Goal: Task Accomplishment & Management: Manage account settings

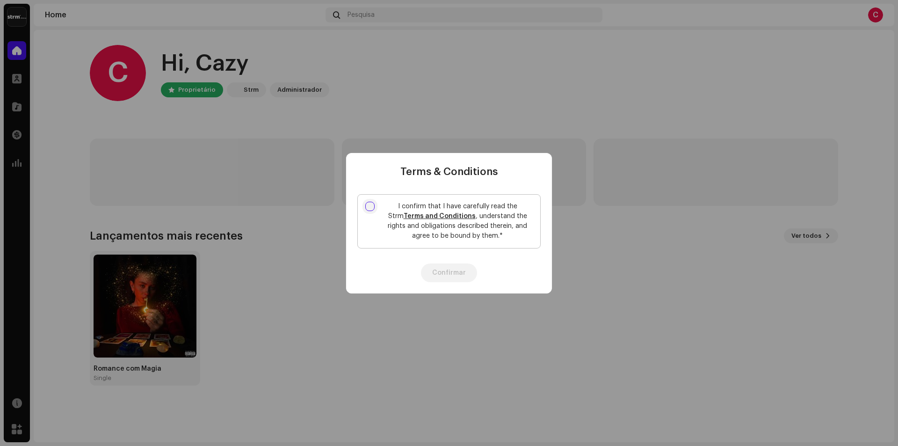
click at [370, 204] on input "I confirm that I have carefully read the Strm Terms and Conditions , understand…" at bounding box center [369, 206] width 9 height 9
checkbox input "true"
click at [462, 278] on button "Confirmar" at bounding box center [449, 272] width 56 height 19
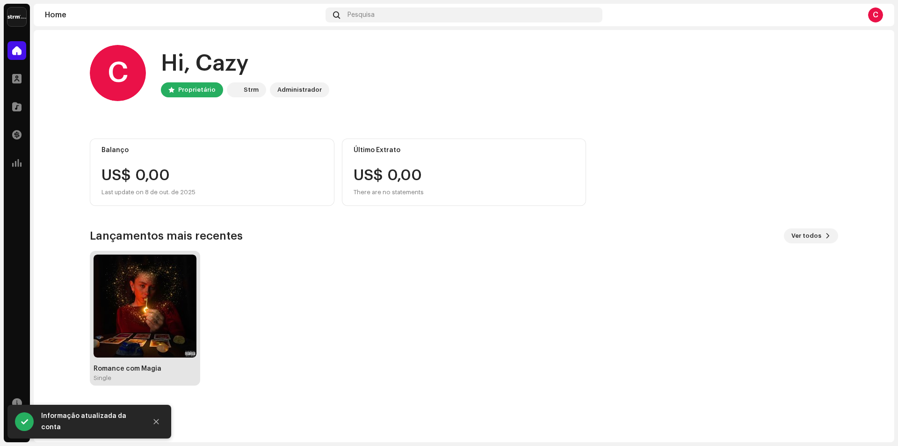
click at [160, 304] on img at bounding box center [145, 305] width 103 height 103
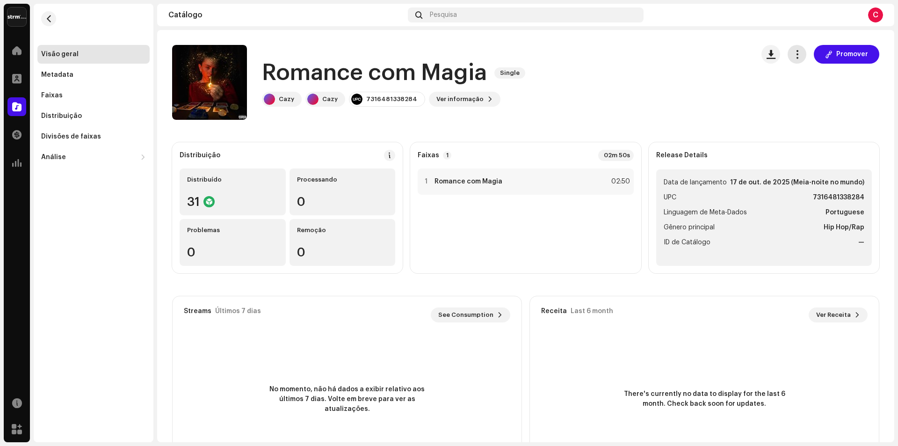
click at [793, 53] on span "button" at bounding box center [797, 54] width 9 height 7
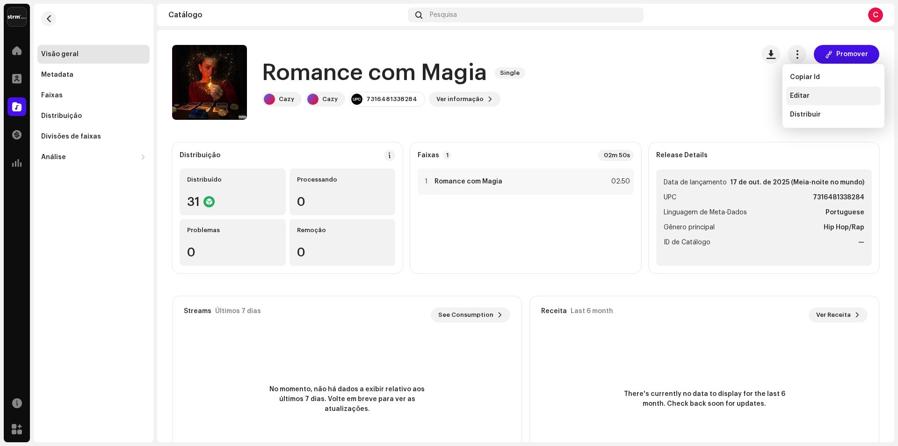
click at [812, 105] on div "Editar" at bounding box center [833, 96] width 94 height 19
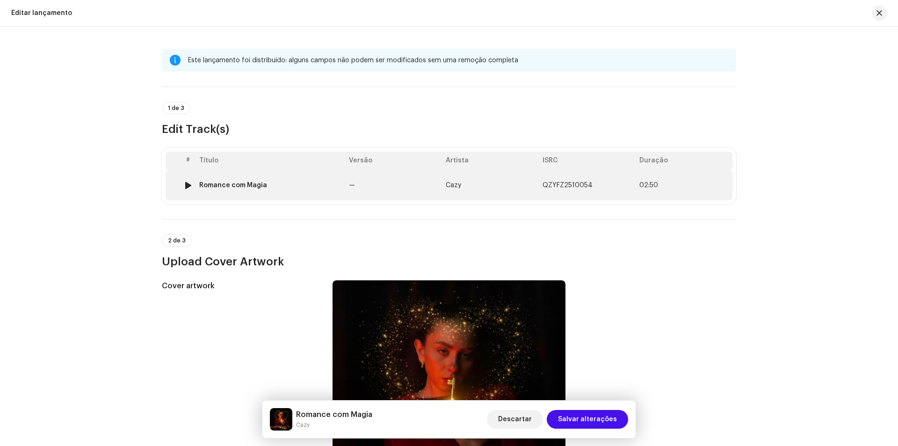
click at [250, 180] on td "Romance com Magia" at bounding box center [270, 185] width 150 height 30
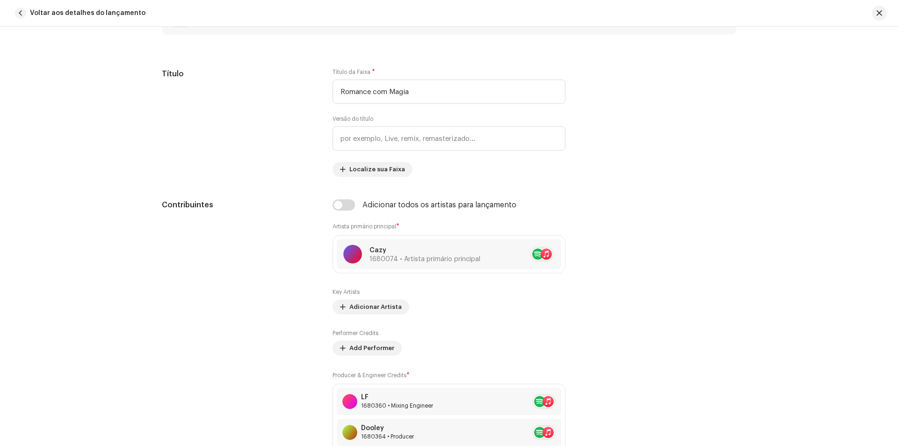
scroll to position [400, 0]
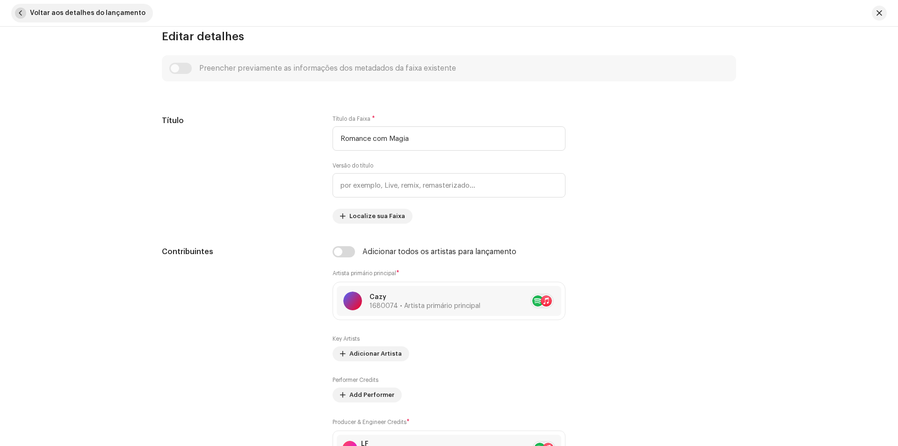
click at [17, 5] on button "Voltar aos detalhes do lançamento" at bounding box center [82, 13] width 142 height 19
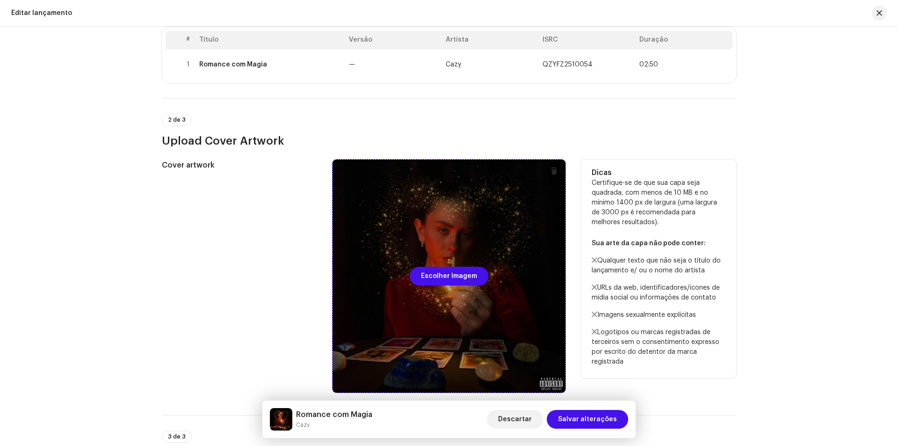
scroll to position [0, 0]
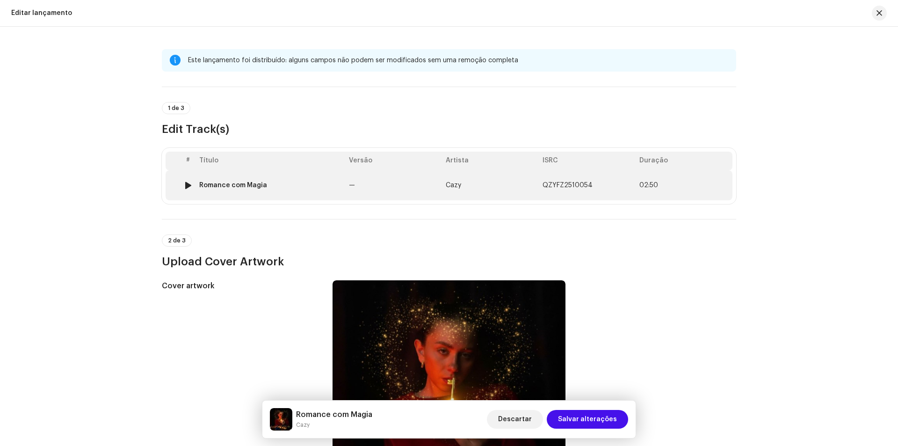
click at [242, 171] on td "Romance com Magia" at bounding box center [270, 185] width 150 height 30
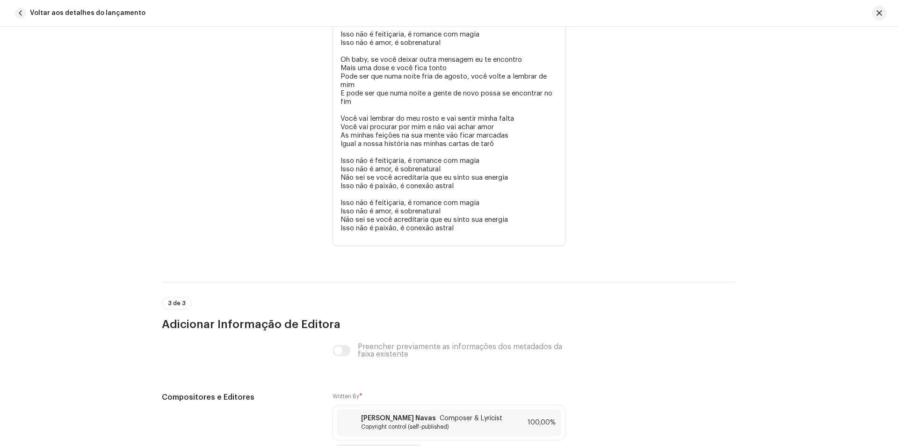
scroll to position [1990, 0]
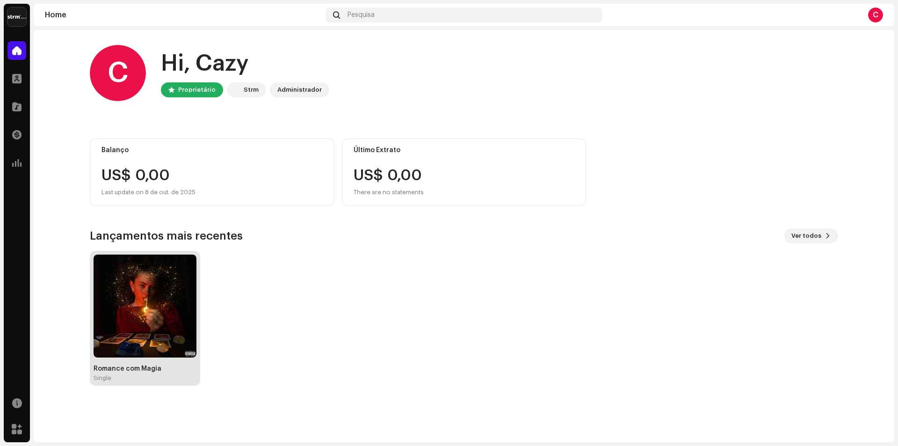
click at [167, 279] on img at bounding box center [145, 305] width 103 height 103
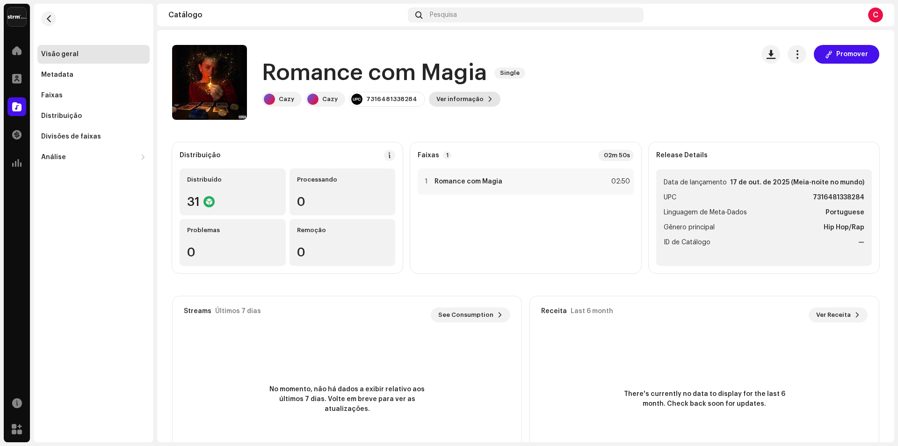
click at [457, 104] on span "Ver informação" at bounding box center [459, 99] width 47 height 19
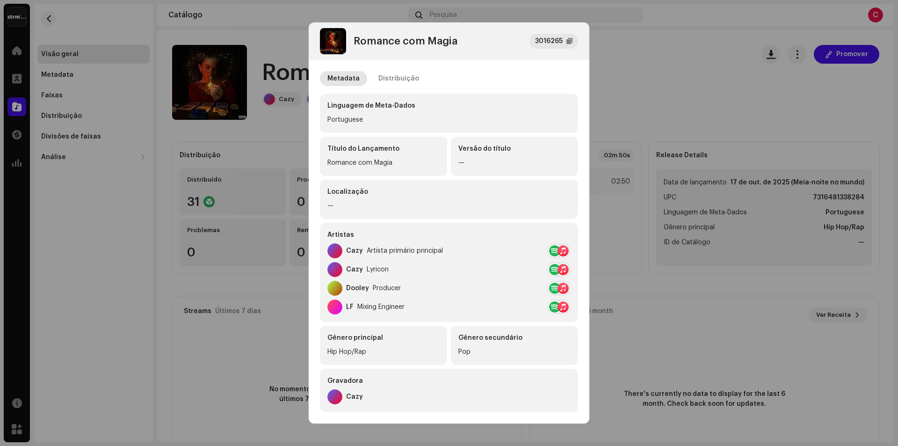
scroll to position [139, 0]
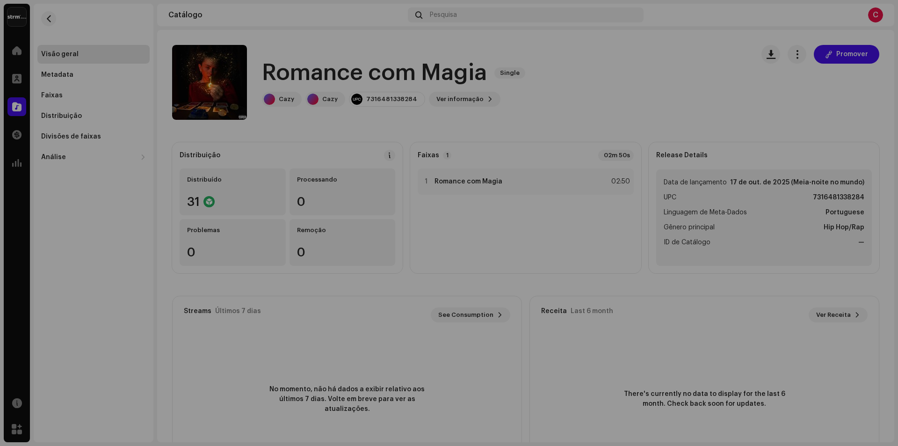
click at [718, 131] on div "Romance com Magia 3016265 Metadata Distribuição Linguagem de Meta-Dados Portugu…" at bounding box center [449, 223] width 898 height 446
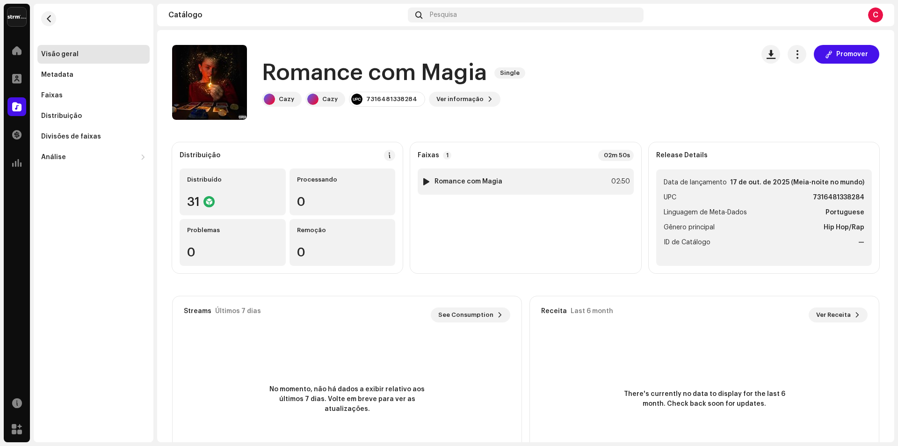
click at [558, 177] on div "1 Romance com Magia 02:50" at bounding box center [526, 181] width 216 height 26
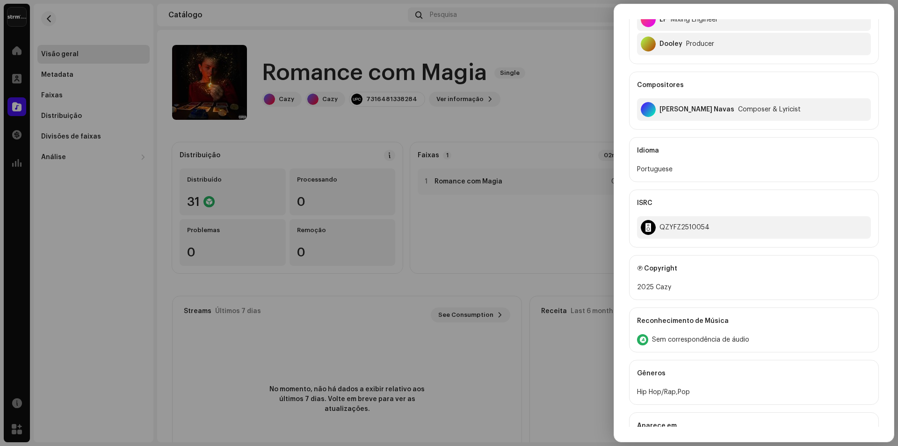
scroll to position [184, 0]
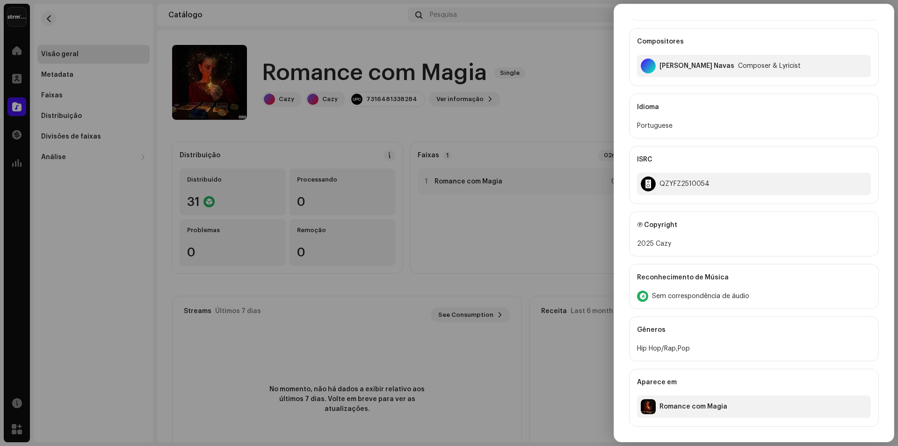
click at [394, 293] on div at bounding box center [449, 223] width 898 height 446
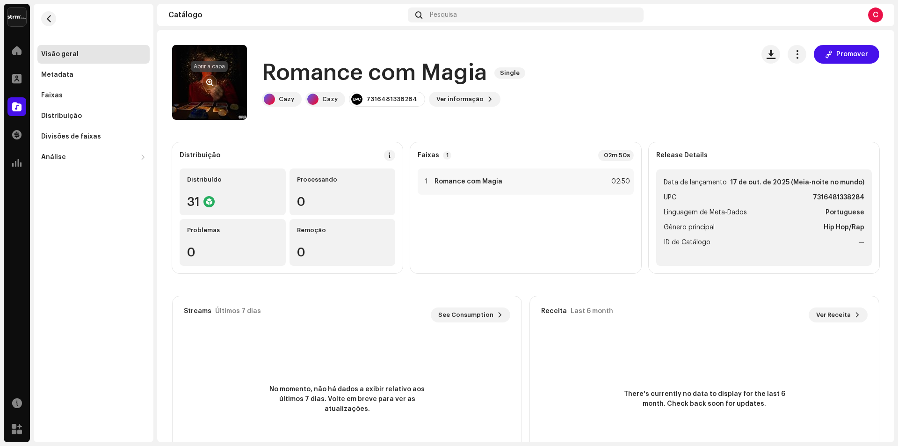
click at [213, 82] on button "button" at bounding box center [209, 82] width 15 height 15
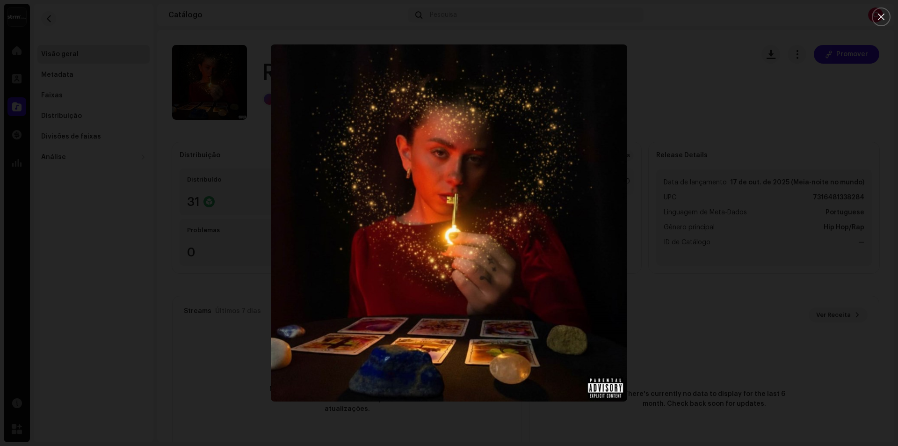
click at [811, 117] on div at bounding box center [449, 223] width 898 height 446
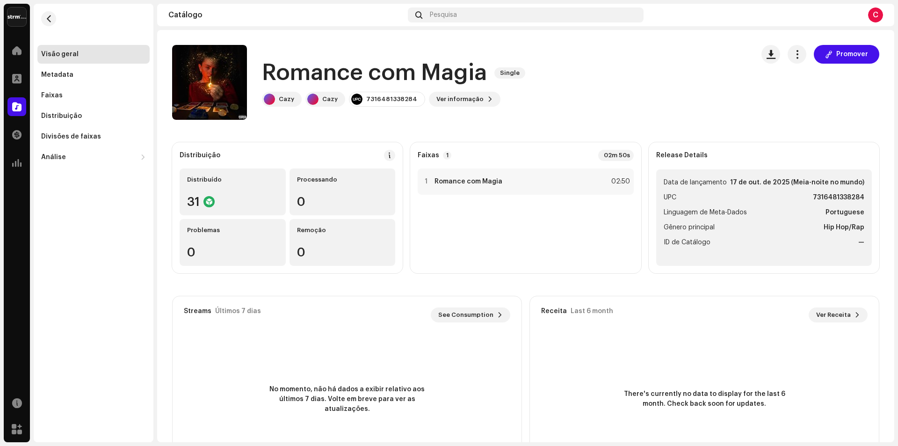
click at [382, 67] on h1 "Romance com Magia" at bounding box center [374, 73] width 225 height 30
click at [794, 51] on span "button" at bounding box center [797, 54] width 9 height 7
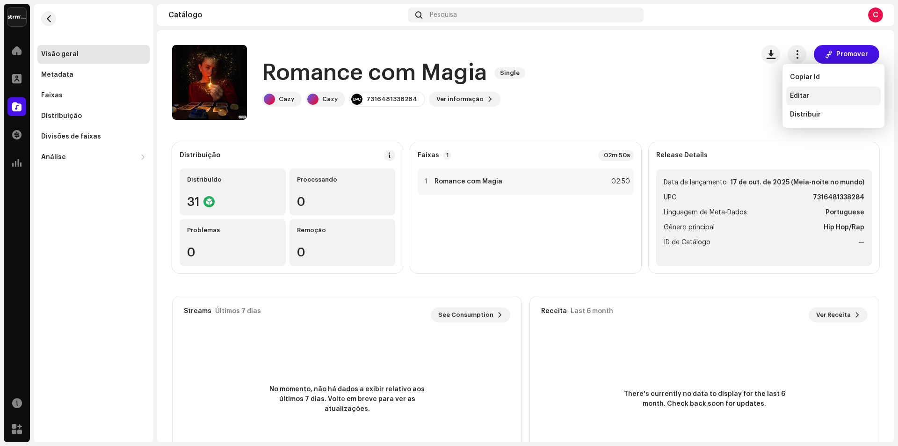
click at [814, 100] on div "Editar" at bounding box center [833, 96] width 94 height 19
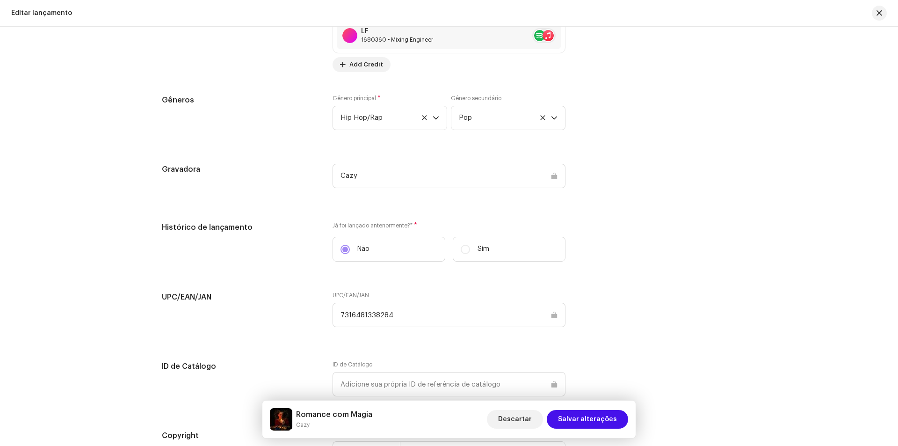
scroll to position [1290, 0]
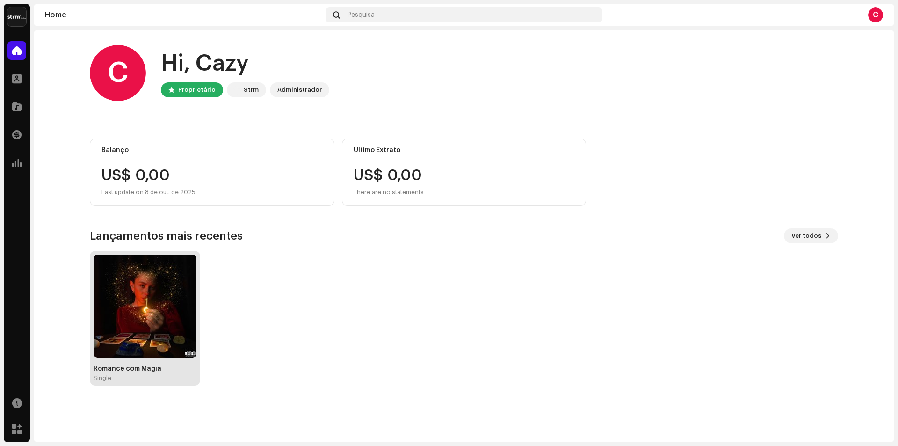
click at [149, 313] on img at bounding box center [145, 305] width 103 height 103
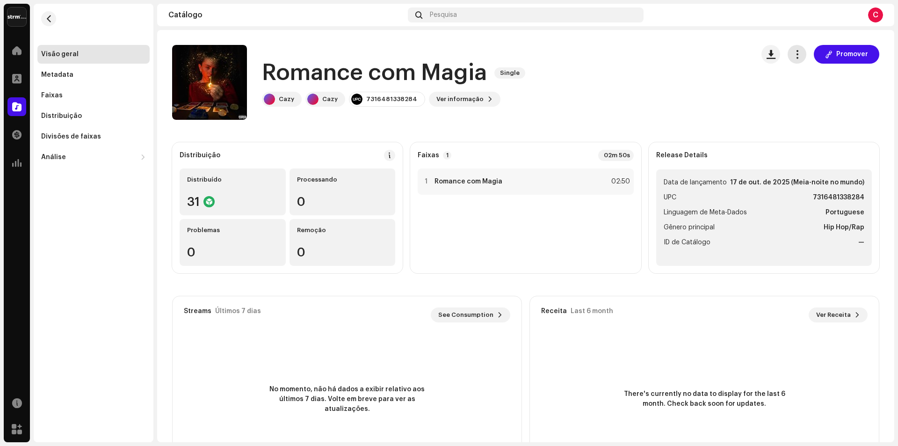
click at [793, 53] on span "button" at bounding box center [797, 54] width 9 height 7
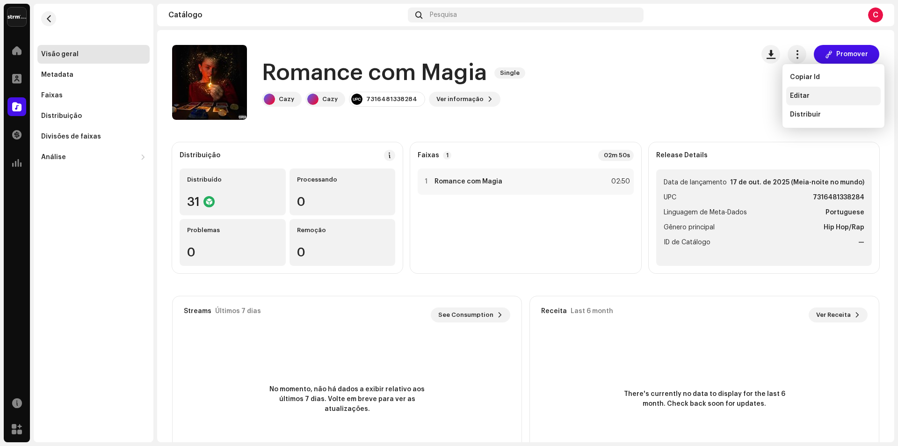
click at [810, 100] on div "Editar" at bounding box center [833, 96] width 94 height 19
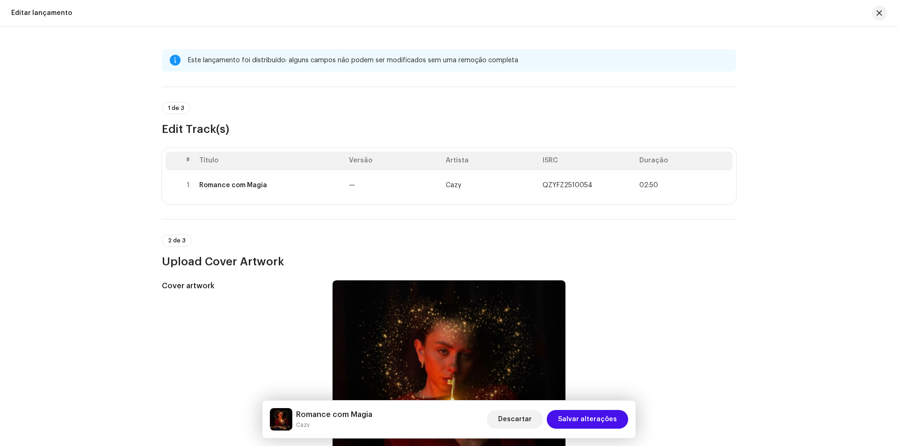
click at [178, 108] on span "1 de 3" at bounding box center [176, 108] width 16 height 6
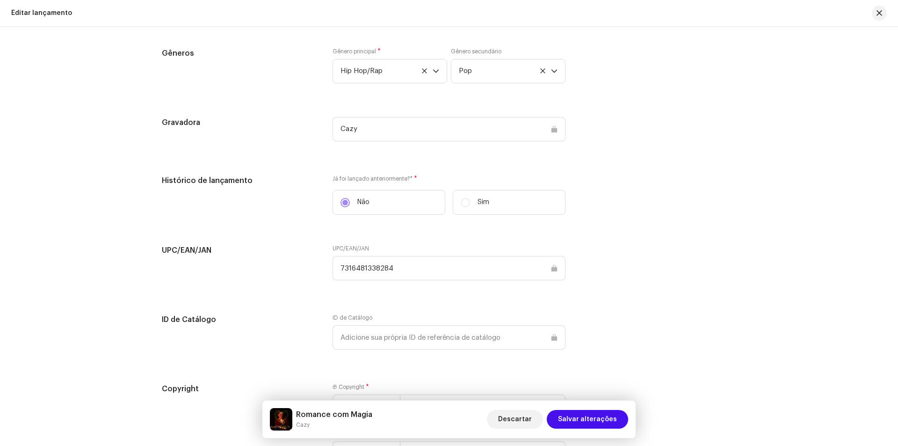
scroll to position [1290, 0]
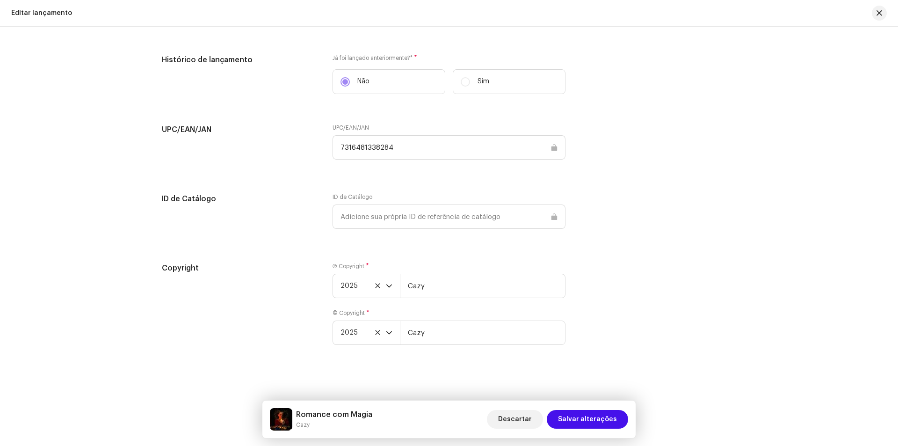
click at [420, 410] on div "Romance com Magia Cazy Descartar Salvar alterações" at bounding box center [449, 419] width 358 height 22
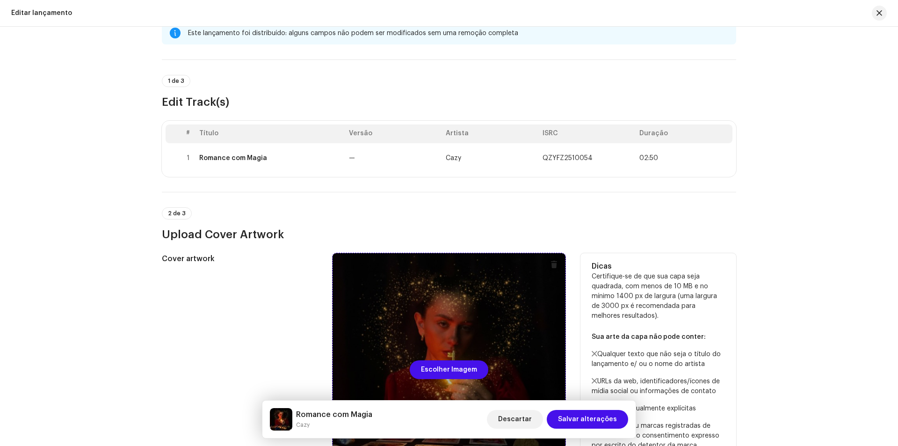
scroll to position [0, 0]
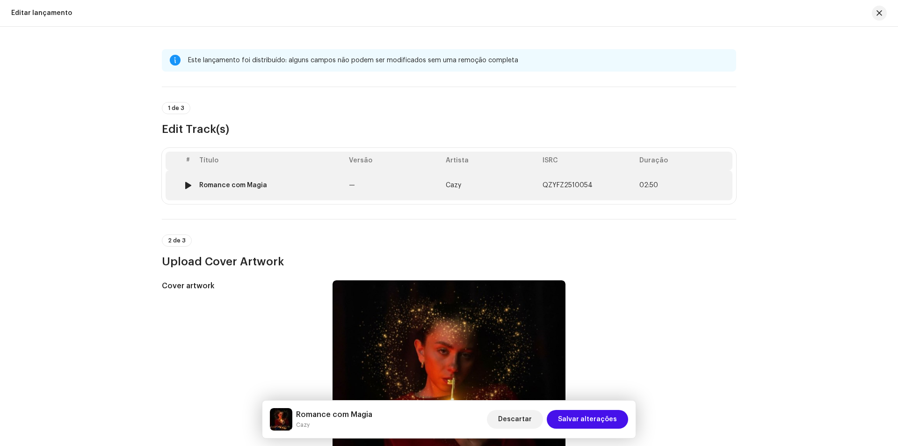
click at [205, 188] on div "Romance com Magia" at bounding box center [233, 184] width 68 height 7
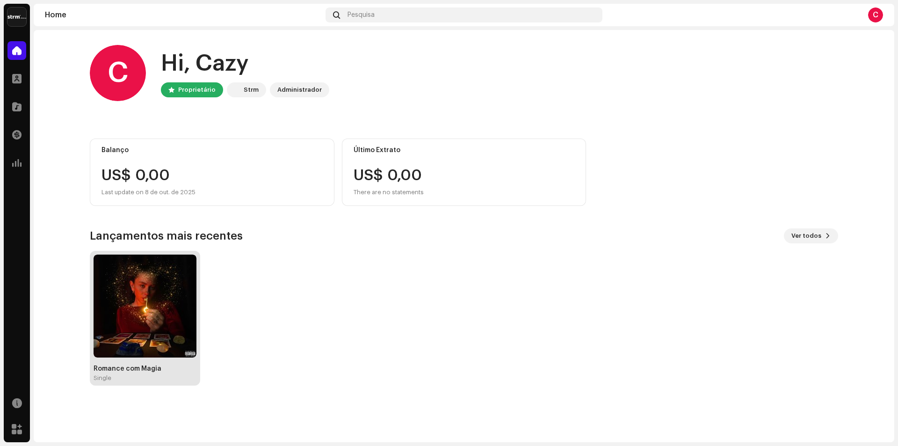
click at [183, 270] on img at bounding box center [145, 305] width 103 height 103
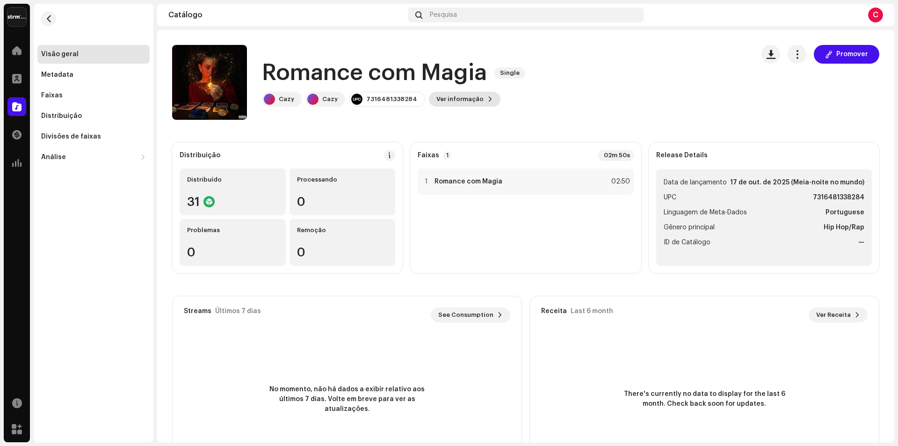
click at [437, 101] on span "Ver informação" at bounding box center [459, 99] width 47 height 19
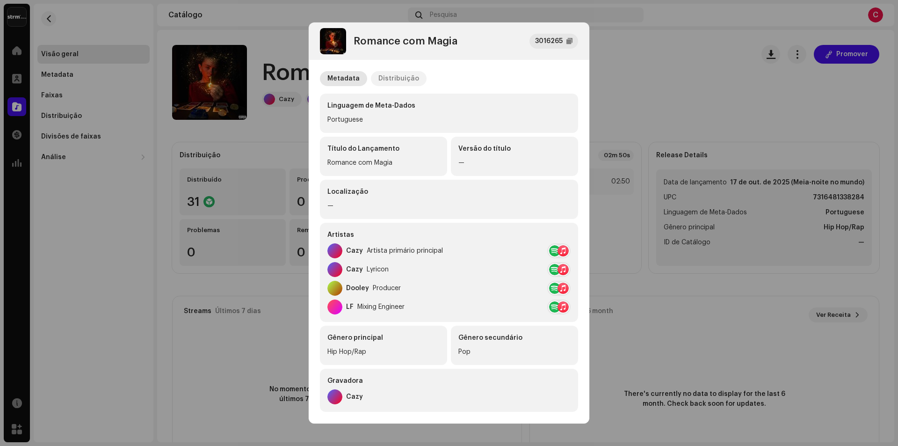
click at [385, 79] on div "Distribuição" at bounding box center [398, 78] width 41 height 15
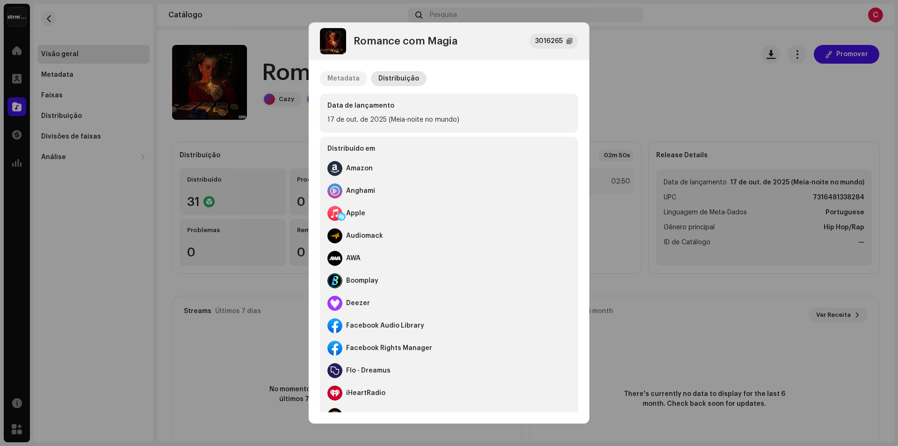
click at [342, 84] on div "Metadata" at bounding box center [343, 78] width 32 height 15
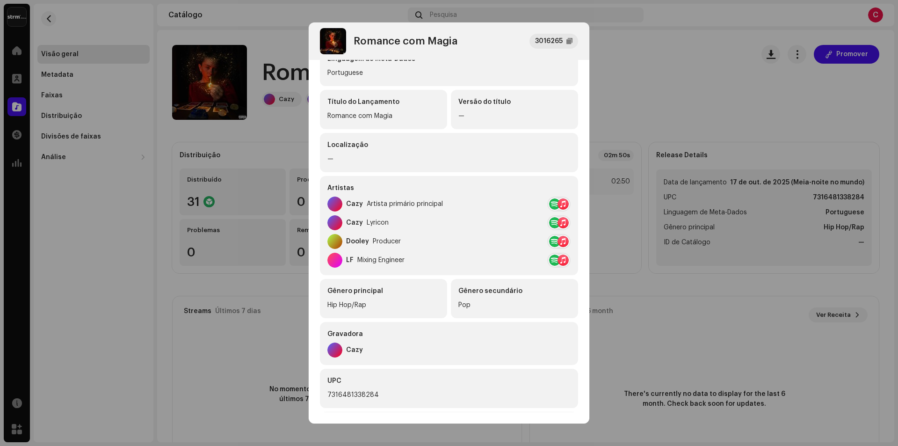
scroll to position [139, 0]
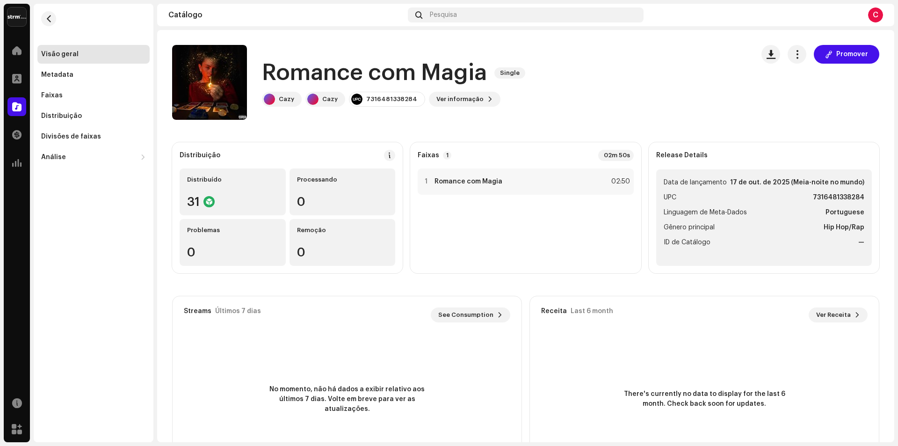
click at [660, 91] on div "Romance com Magia 3016265 Metadata Distribuição Linguagem de Meta-Dados Portugu…" at bounding box center [449, 223] width 898 height 446
click at [791, 59] on button "button" at bounding box center [797, 54] width 19 height 19
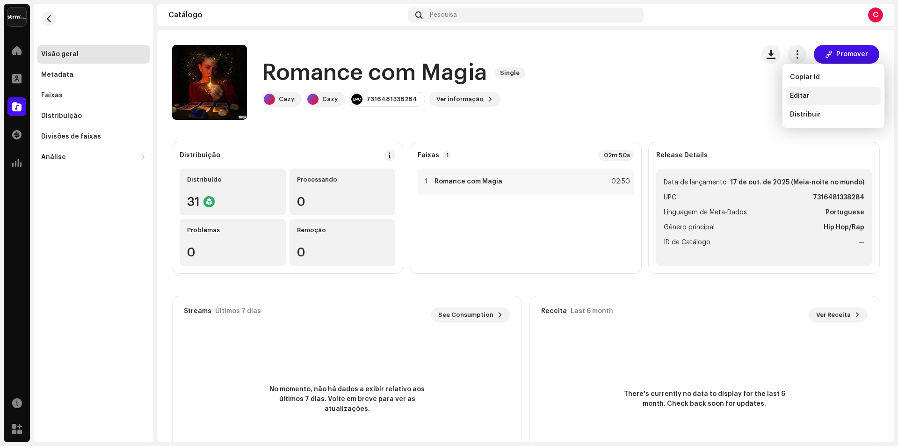
click at [812, 98] on div "Editar" at bounding box center [833, 95] width 87 height 7
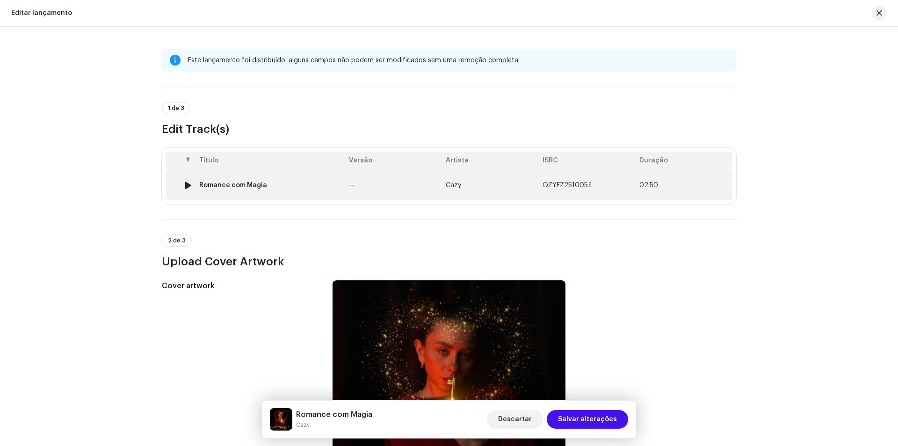
click at [409, 187] on td "—" at bounding box center [393, 185] width 97 height 30
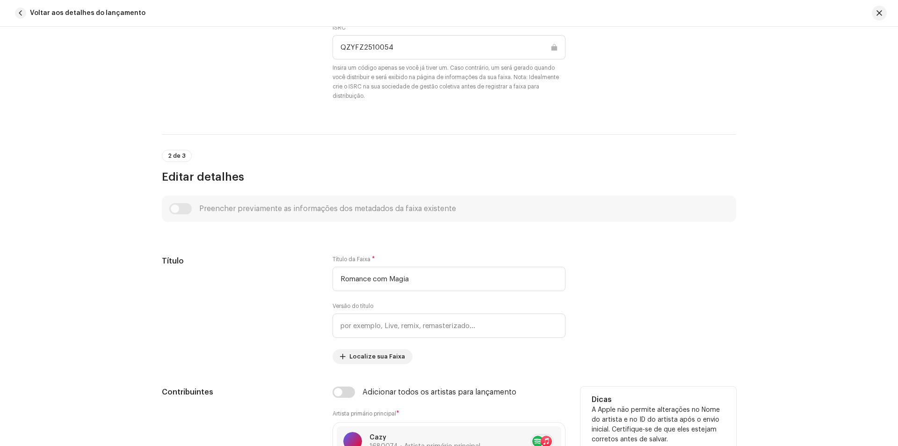
scroll to position [494, 0]
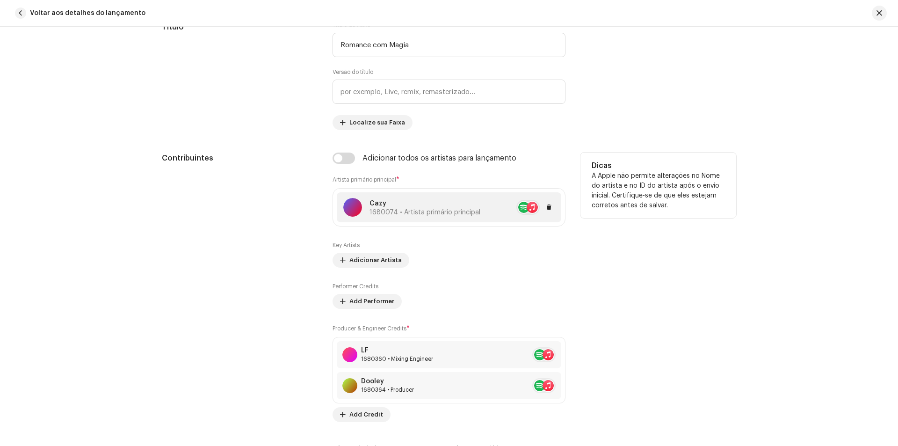
click at [365, 208] on div "Cazy 1680074 • Artista primário principal" at bounding box center [411, 207] width 137 height 19
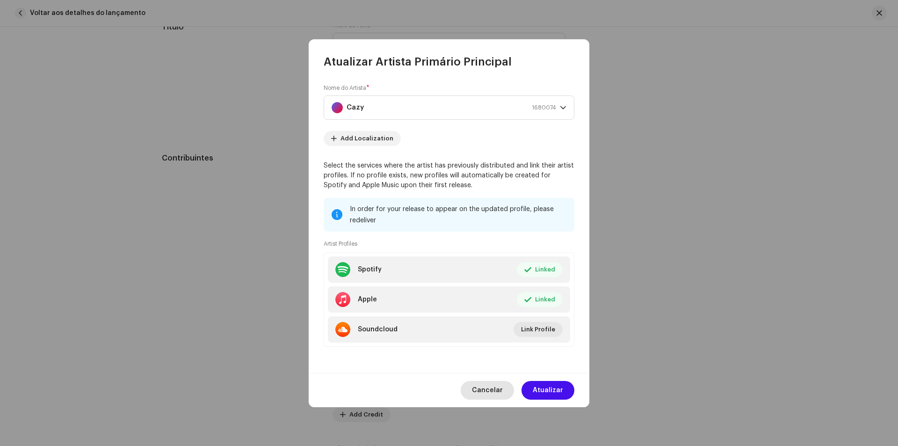
click at [479, 395] on span "Cancelar" at bounding box center [487, 390] width 31 height 19
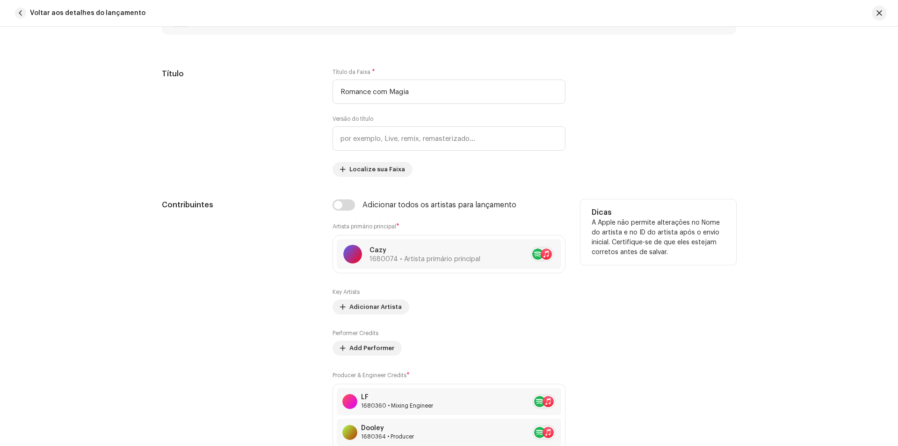
scroll to position [400, 0]
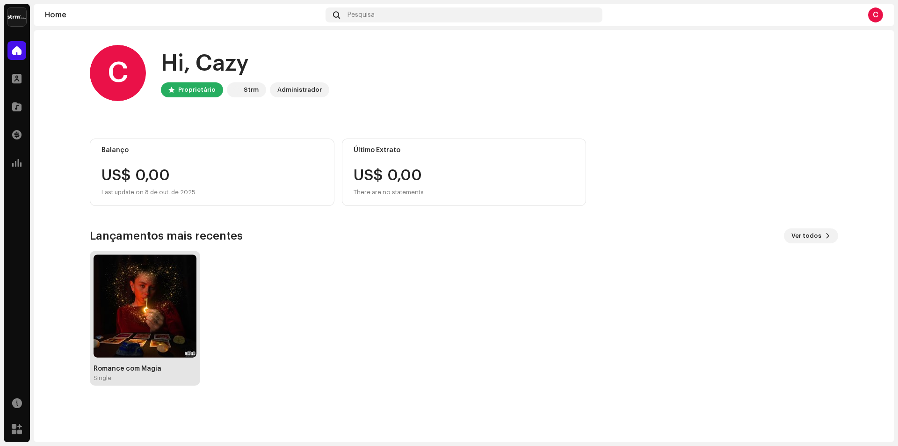
click at [178, 316] on img at bounding box center [145, 305] width 103 height 103
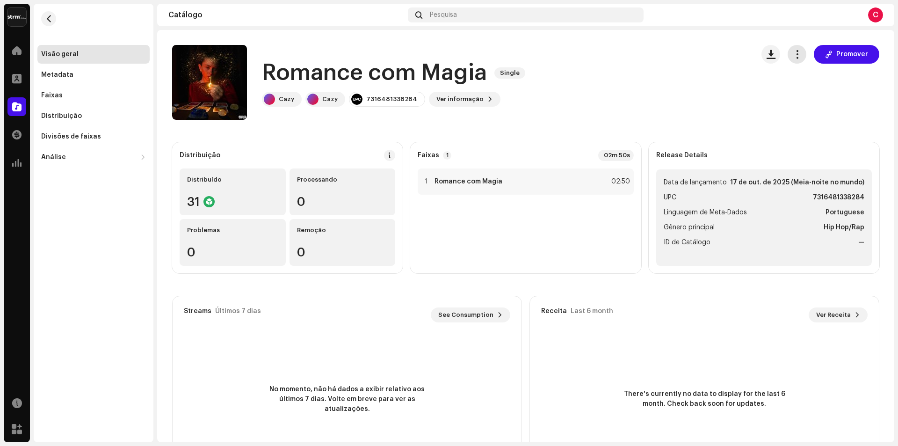
click at [793, 58] on span "button" at bounding box center [797, 54] width 9 height 7
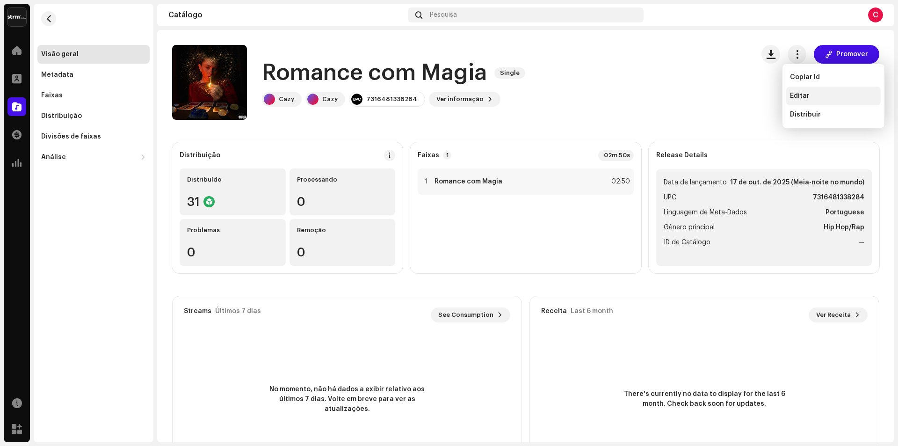
click at [806, 93] on span "Editar" at bounding box center [800, 95] width 20 height 7
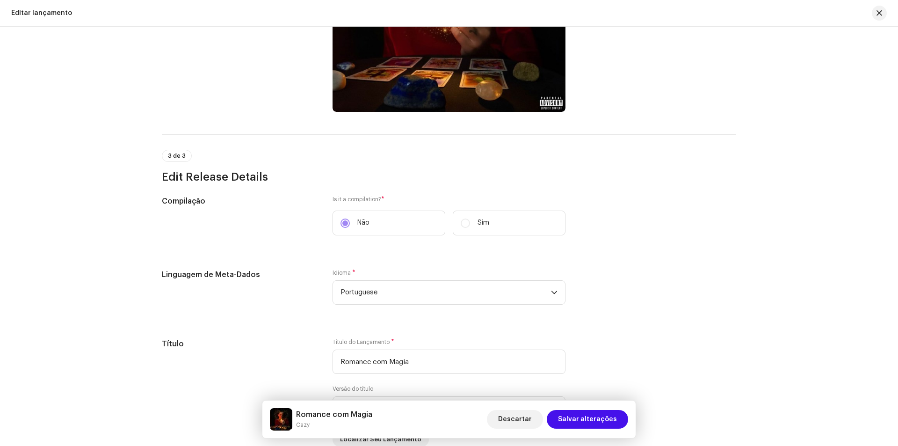
scroll to position [495, 0]
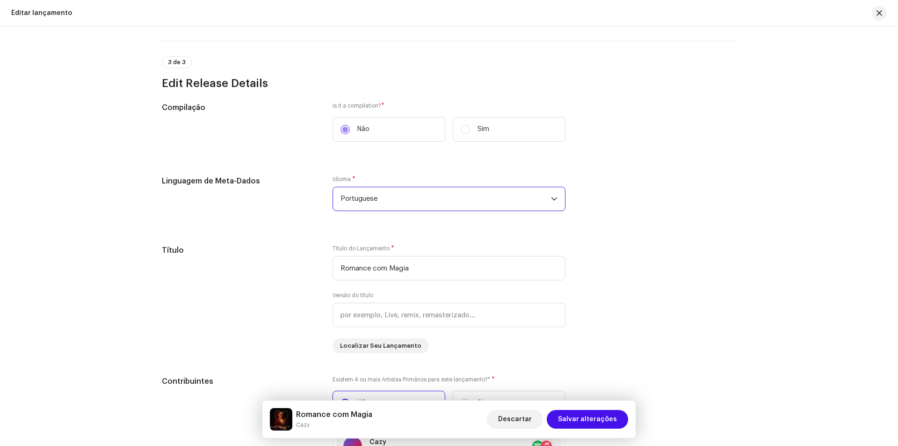
click at [468, 203] on span "Portuguese" at bounding box center [445, 198] width 210 height 23
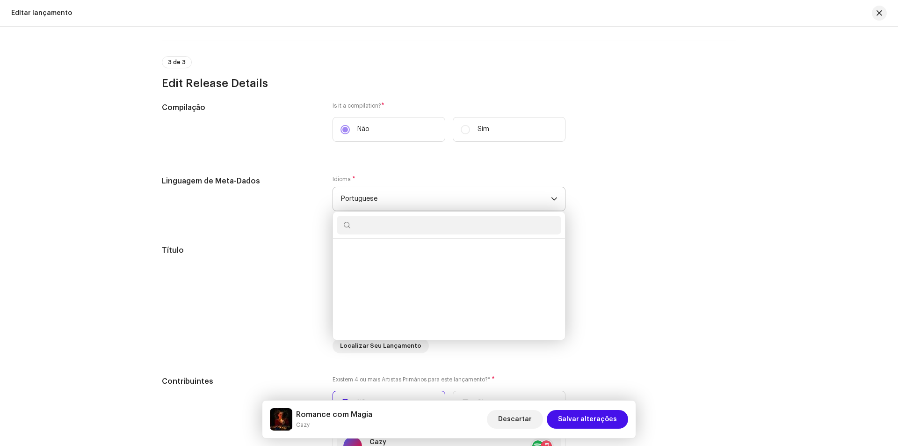
scroll to position [2548, 0]
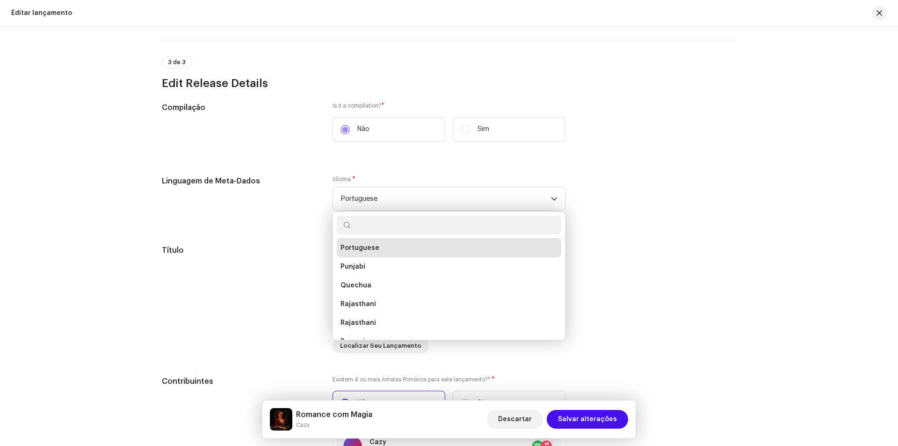
click at [704, 195] on div "Linguagem de Meta-Dados Idioma * Portuguese Pashto Persian Polish Portuguese Pu…" at bounding box center [449, 198] width 574 height 47
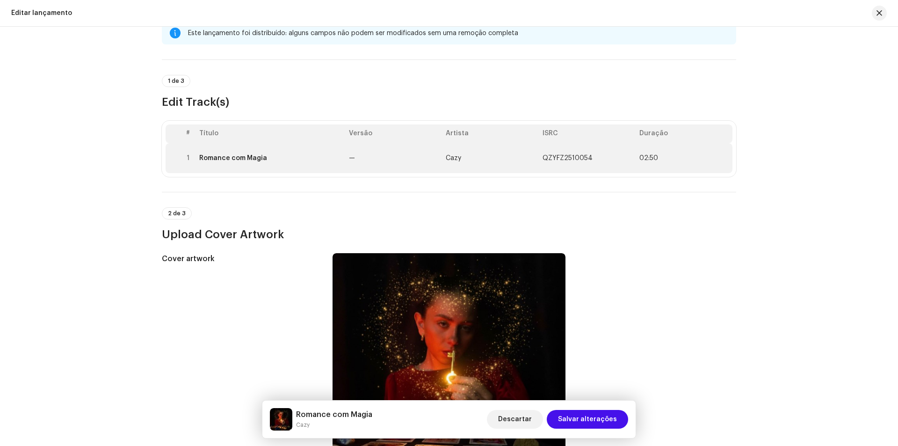
scroll to position [0, 0]
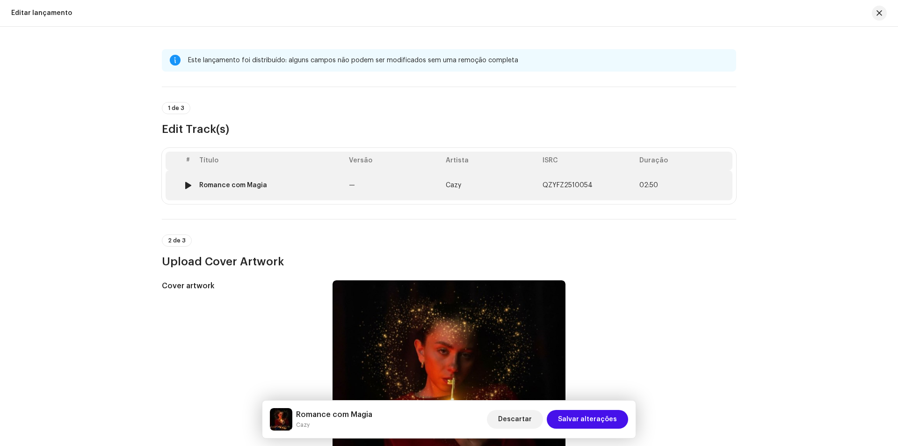
click at [254, 182] on div "Romance com Magia" at bounding box center [233, 184] width 68 height 7
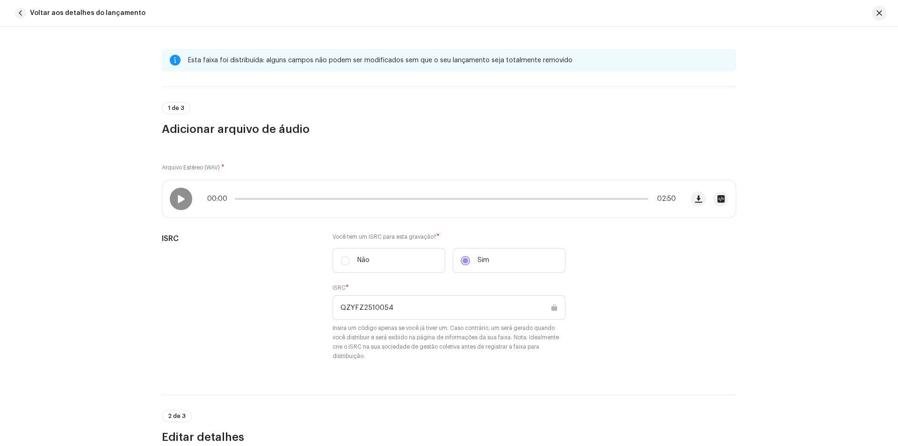
click at [172, 105] on span "1 de 3" at bounding box center [176, 108] width 16 height 6
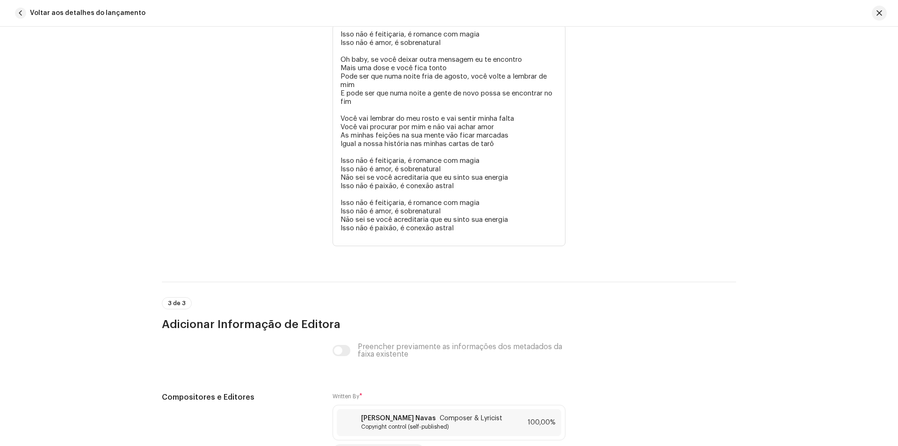
scroll to position [1990, 0]
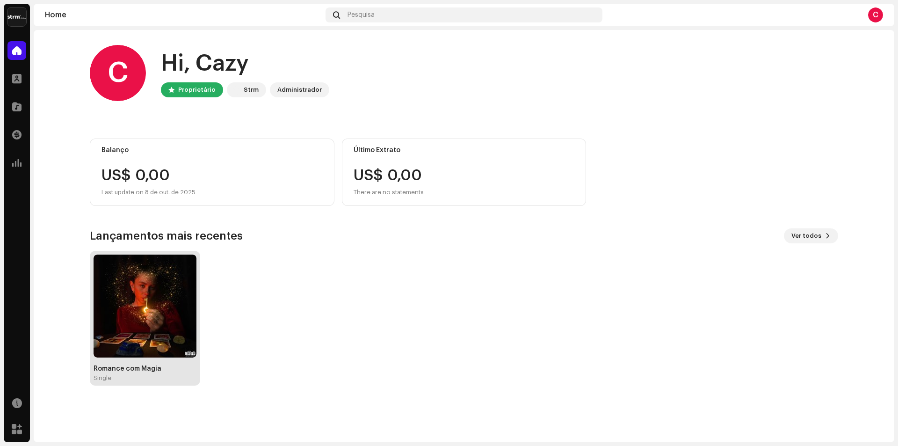
click at [165, 304] on img at bounding box center [145, 305] width 103 height 103
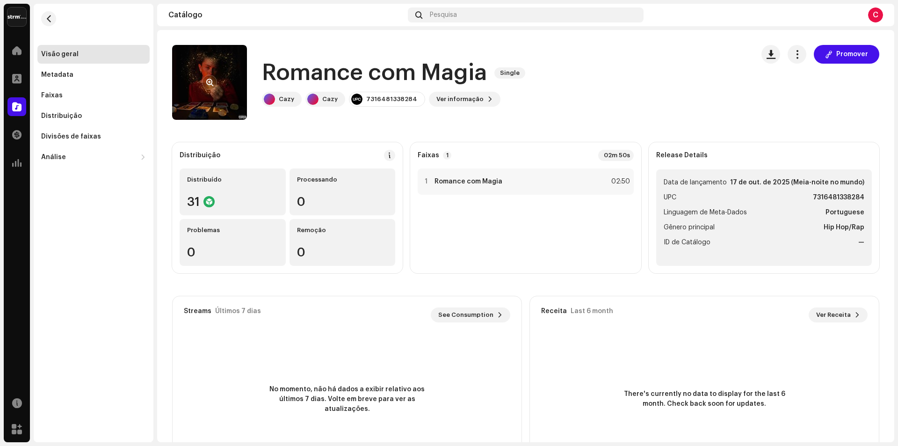
click at [221, 74] on re-a-cover at bounding box center [209, 82] width 75 height 75
click at [304, 72] on h1 "Romance com Magia" at bounding box center [374, 73] width 225 height 30
click at [459, 100] on span "Ver informação" at bounding box center [459, 99] width 47 height 19
click at [662, 121] on div "Romance com Magia 3016265 Metadata Distribuição Linguagem de Meta-Dados Portugu…" at bounding box center [449, 223] width 898 height 446
click at [796, 58] on re-m-actions-button at bounding box center [797, 54] width 19 height 19
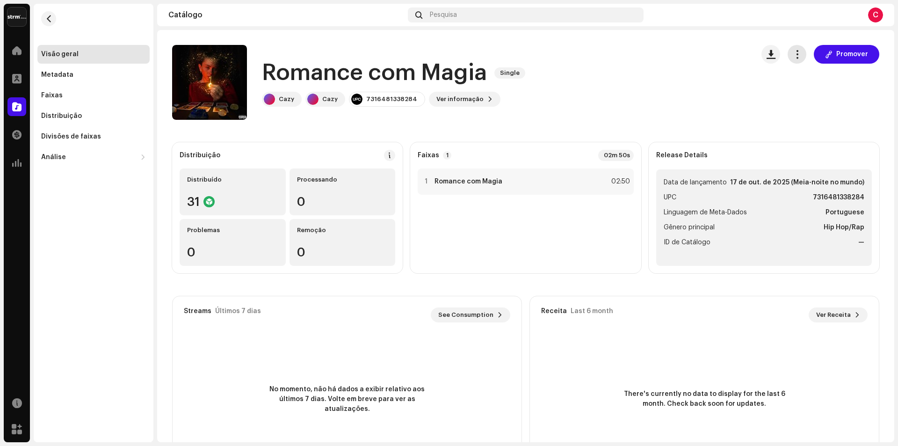
click at [793, 58] on span "button" at bounding box center [797, 54] width 9 height 7
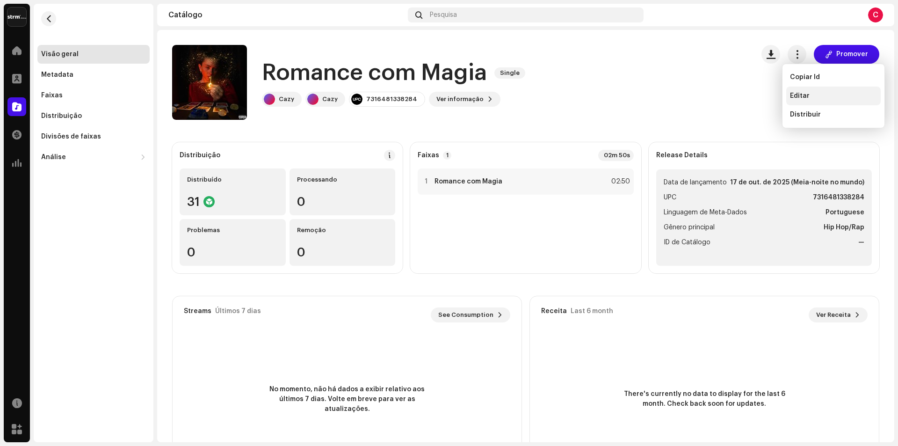
click at [815, 98] on div "Editar" at bounding box center [833, 95] width 87 height 7
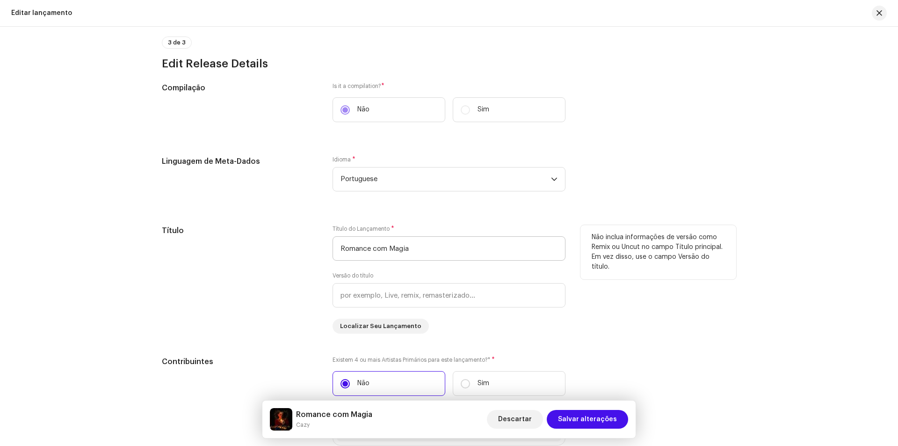
scroll to position [701, 0]
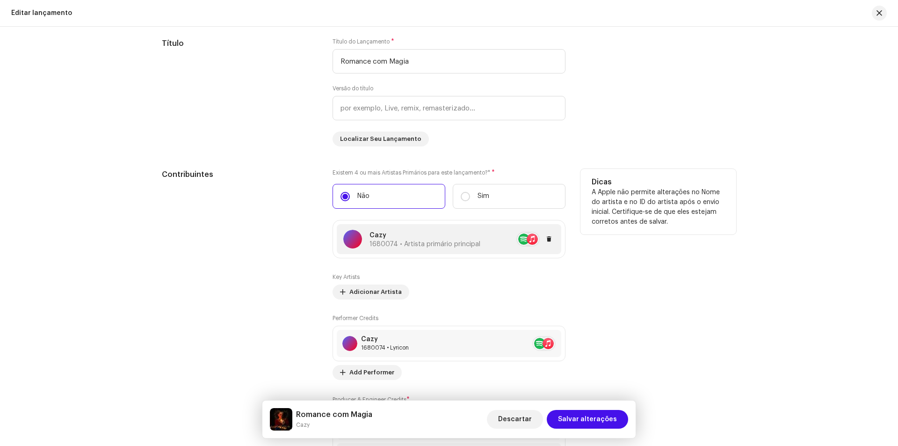
click at [394, 234] on p "Cazy" at bounding box center [424, 236] width 111 height 10
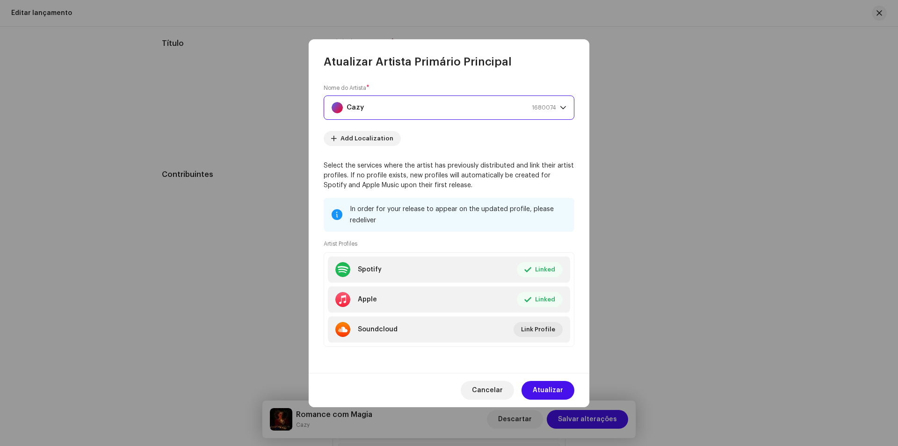
click at [350, 107] on strong "Cazy" at bounding box center [355, 107] width 17 height 23
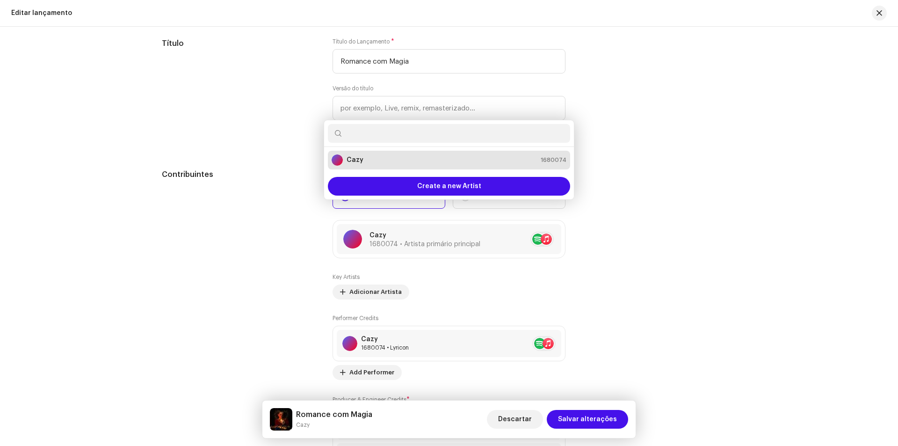
click at [679, 130] on div "Atualizar Artista Primário Principal Nome do Artista * Cazy 1680074 Add Localiz…" at bounding box center [449, 223] width 898 height 446
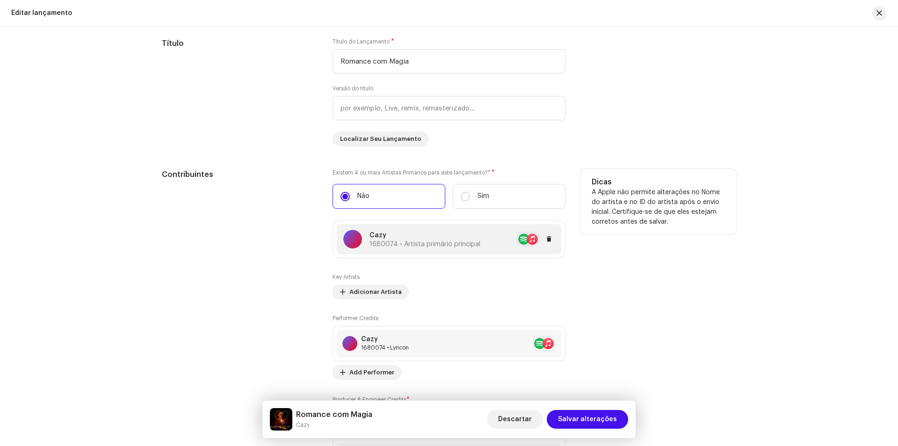
click at [374, 244] on span "1680074 • Artista primário principal" at bounding box center [424, 244] width 111 height 7
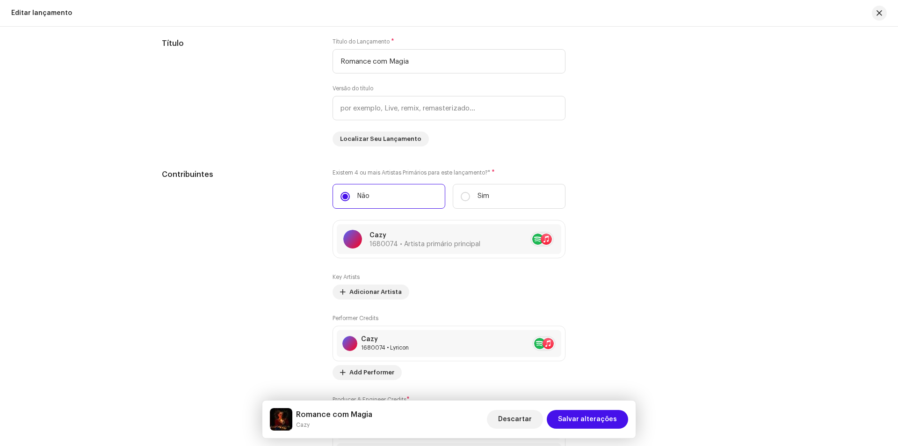
click at [717, 179] on div "Atualizar Artista Primário Principal Nome do Artista * Cazy 1680074 Add Localiz…" at bounding box center [449, 223] width 898 height 446
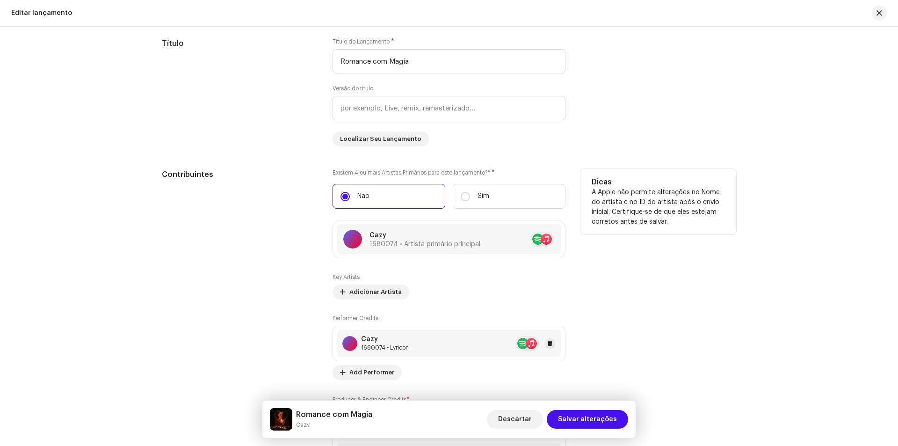
click at [398, 349] on div "1680074 • Lyricon" at bounding box center [385, 347] width 48 height 7
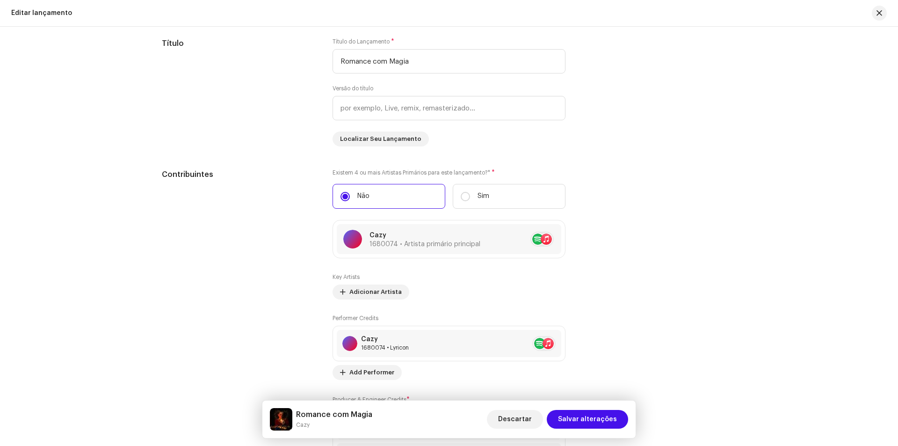
click at [694, 216] on div "Update Performer Credits Posição * Lyricon Nome * Cazy 1680074 Add Localization…" at bounding box center [449, 223] width 898 height 446
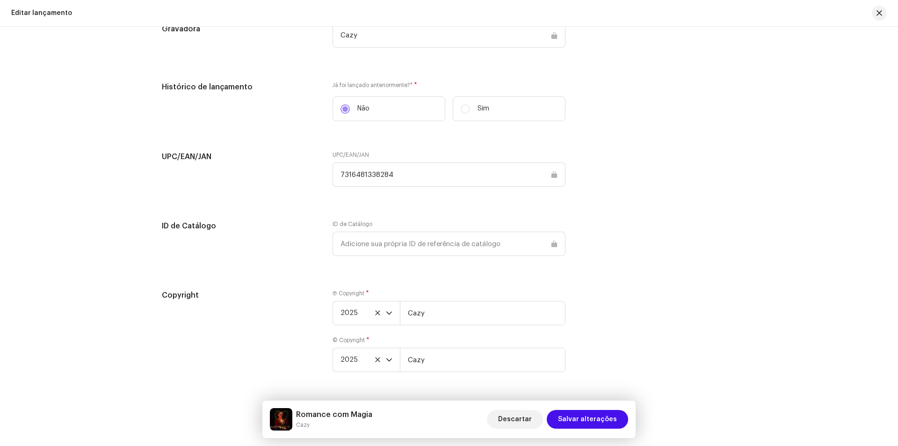
scroll to position [1290, 0]
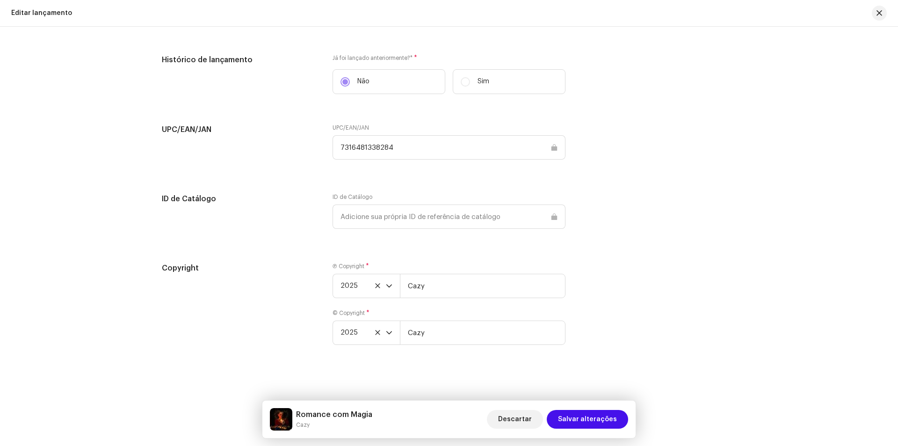
drag, startPoint x: 269, startPoint y: 409, endPoint x: 273, endPoint y: 413, distance: 5.6
click at [269, 411] on div "Romance com Magia Cazy Descartar Salvar alterações" at bounding box center [448, 418] width 373 height 37
click at [276, 416] on img at bounding box center [281, 419] width 22 height 22
click at [488, 420] on div "Romance com Magia Cazy Descartar Salvar alterações" at bounding box center [449, 419] width 358 height 22
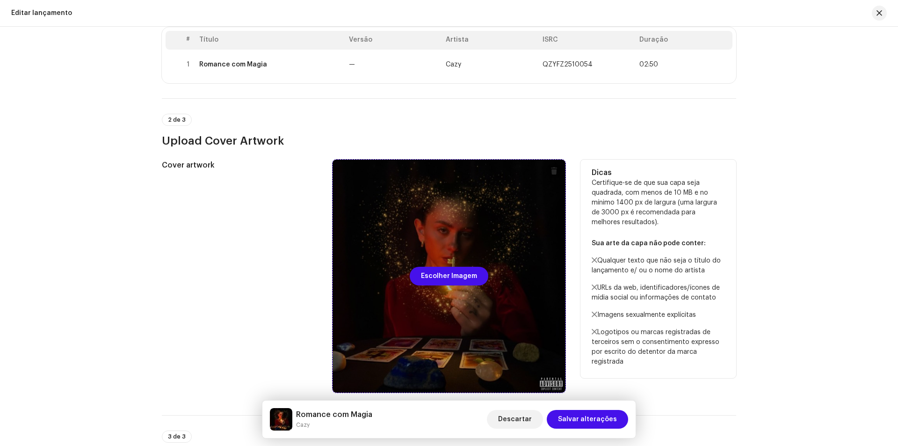
scroll to position [27, 0]
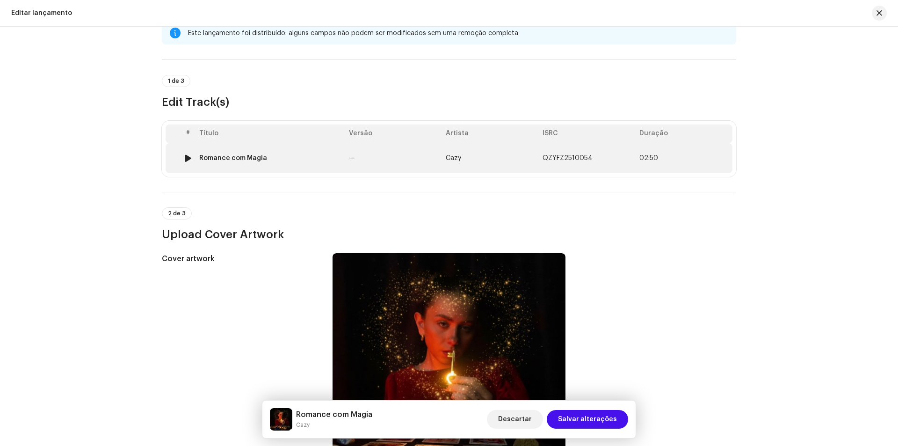
click at [262, 156] on div "Romance com Magia" at bounding box center [233, 157] width 68 height 7
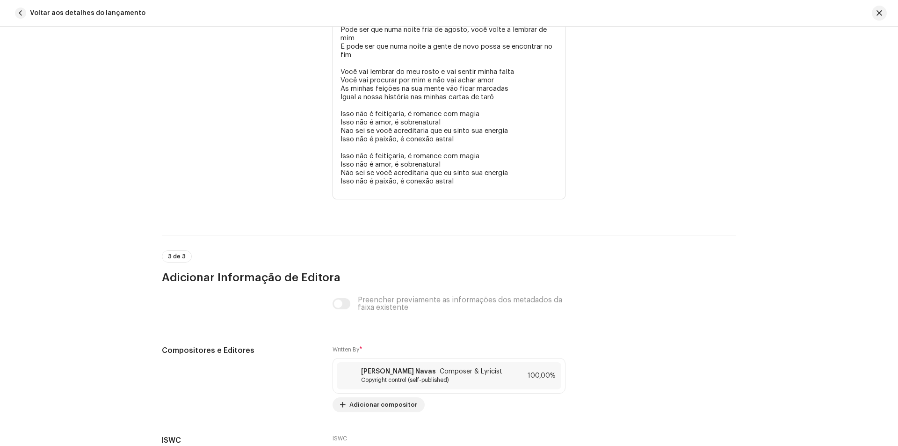
scroll to position [1990, 0]
